Goal: Task Accomplishment & Management: Use online tool/utility

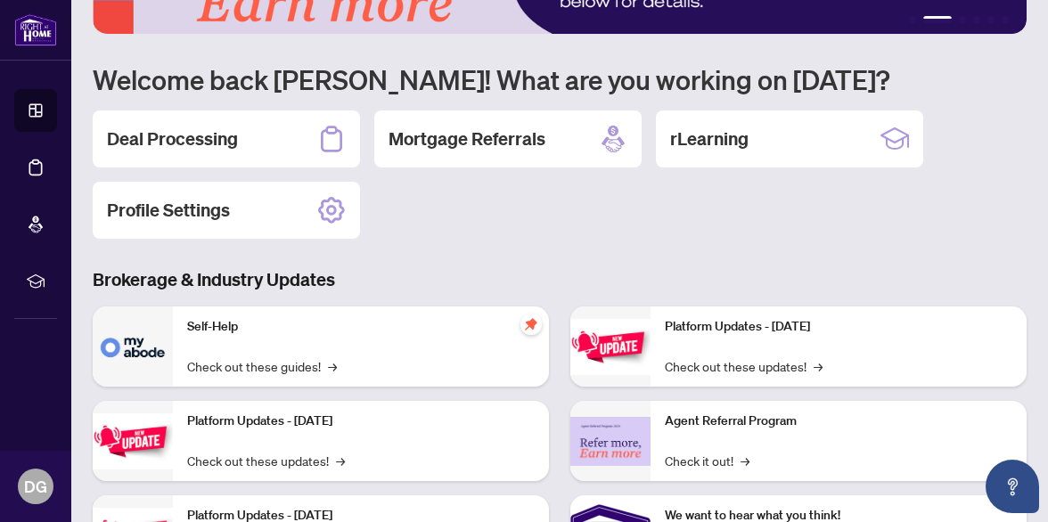
scroll to position [94, 0]
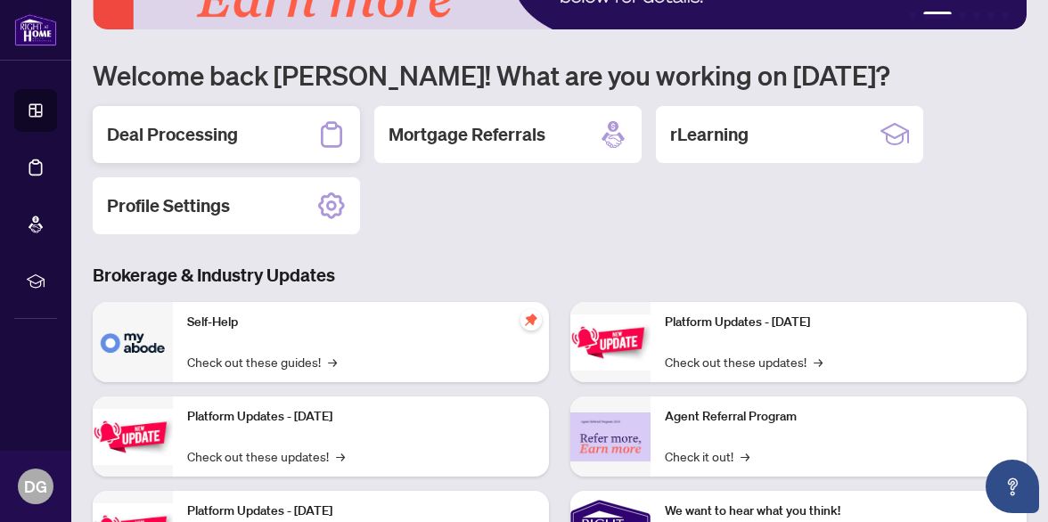
click at [267, 135] on div "Deal Processing" at bounding box center [226, 134] width 267 height 57
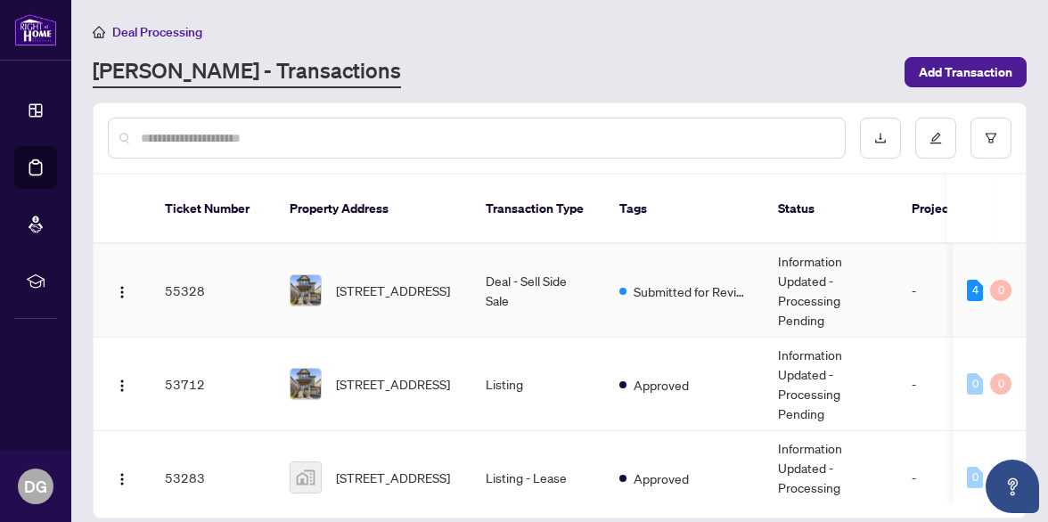
click at [518, 258] on td "Deal - Sell Side Sale" at bounding box center [538, 291] width 134 height 94
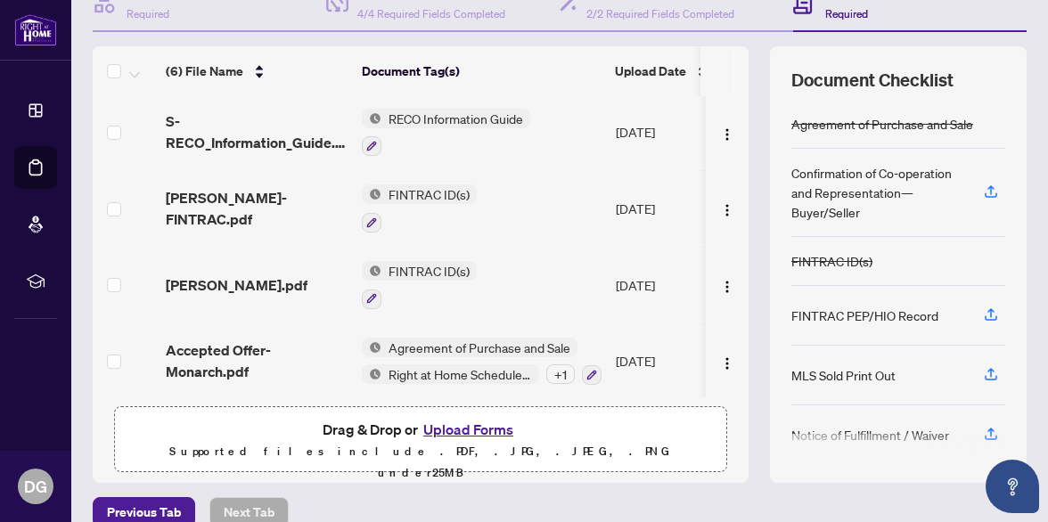
scroll to position [213, 0]
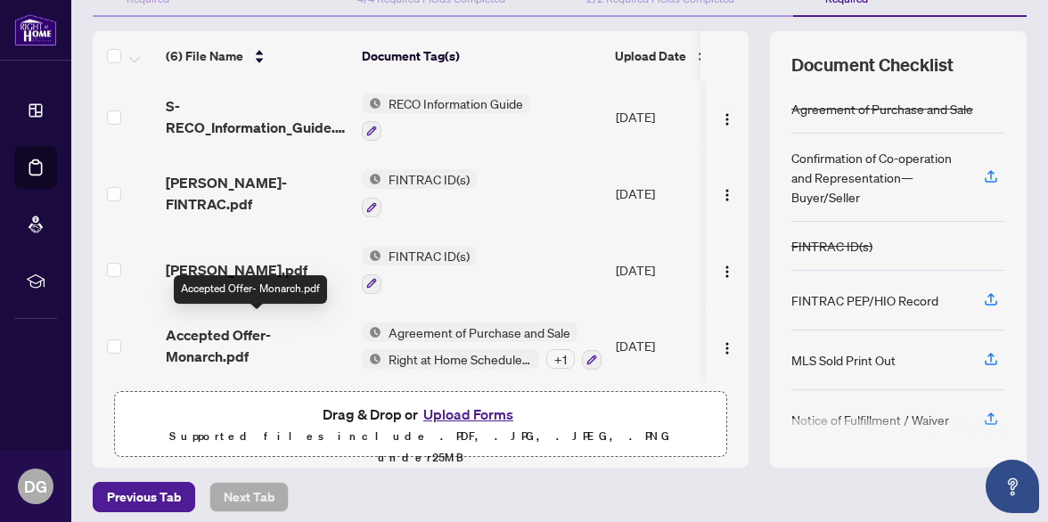
click at [241, 324] on span "Accepted Offer- Monarch.pdf" at bounding box center [257, 345] width 182 height 43
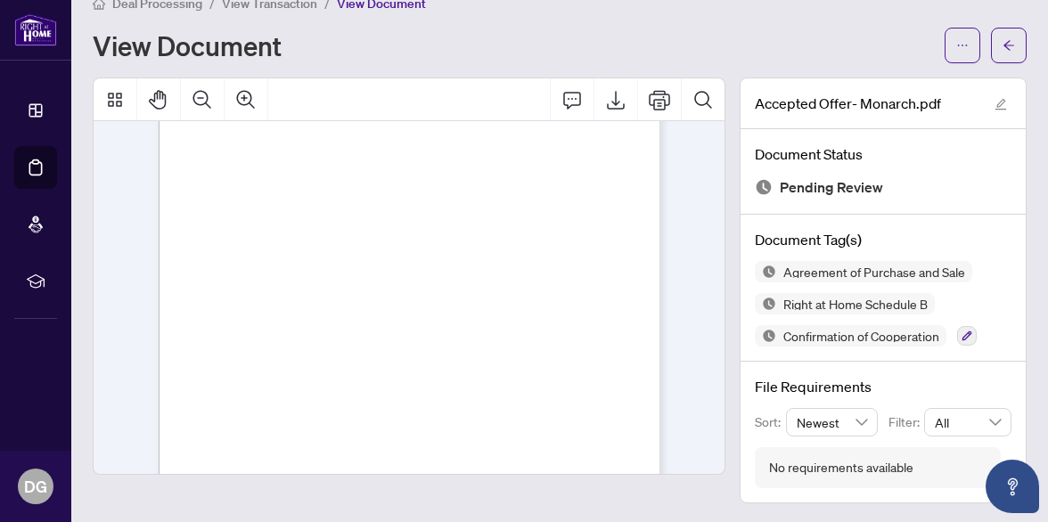
scroll to position [4824, 0]
